Goal: Task Accomplishment & Management: Complete application form

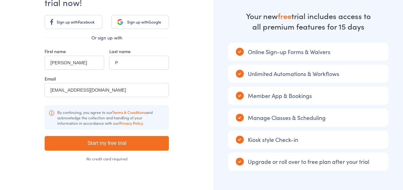
scroll to position [56, 0]
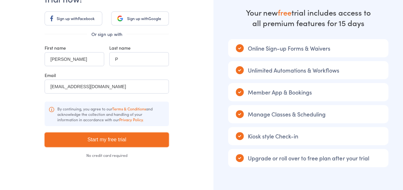
click at [116, 140] on input "Start my free trial" at bounding box center [107, 140] width 124 height 15
type input "Please wait ..."
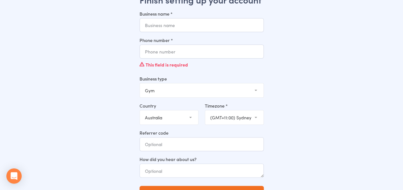
scroll to position [46, 0]
